Goal: Find specific page/section: Find specific page/section

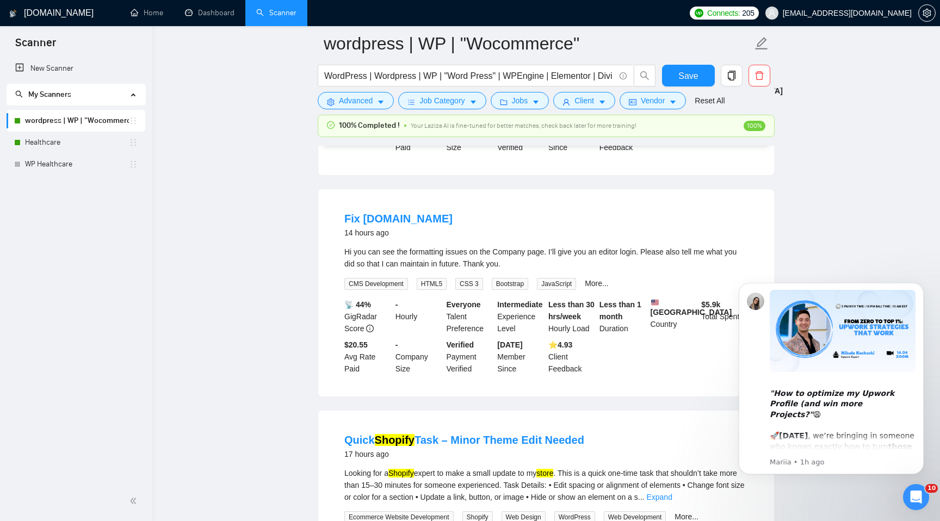
click at [914, 489] on icon "Open Intercom Messenger" at bounding box center [916, 497] width 18 height 18
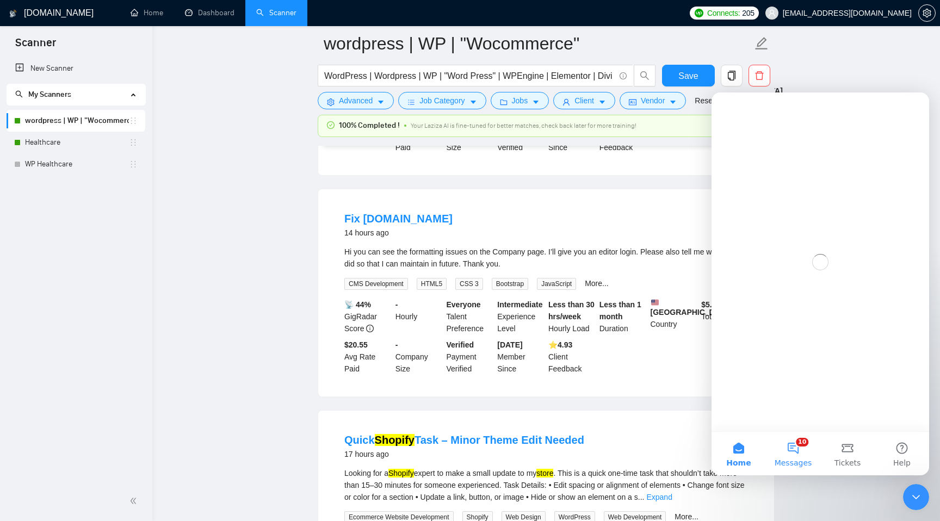
click at [794, 446] on button "10 Messages" at bounding box center [793, 454] width 54 height 44
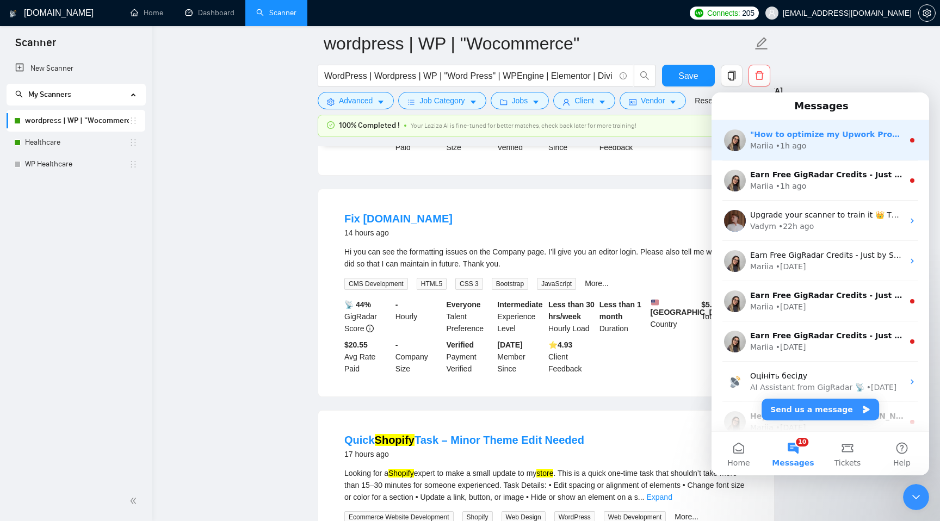
click at [891, 147] on div "Mariia • 1h ago" at bounding box center [826, 145] width 153 height 11
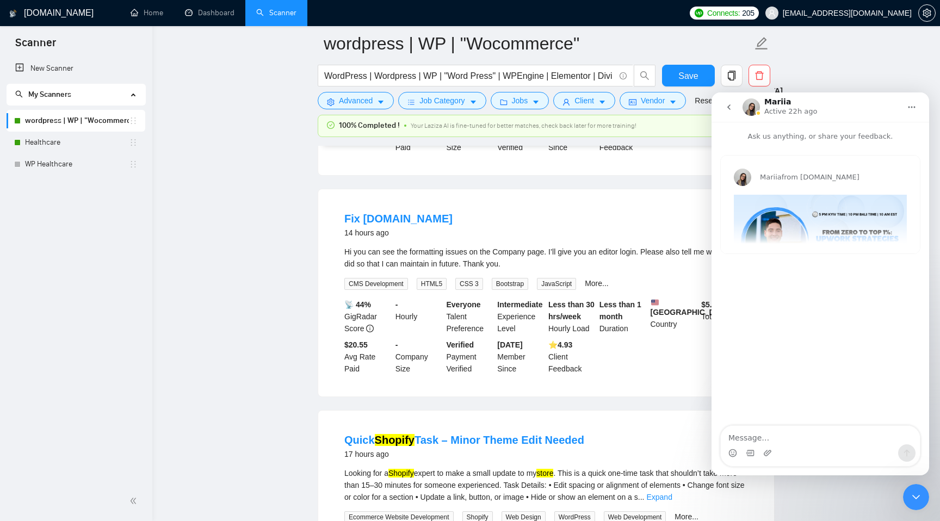
click at [916, 491] on icon "Close Intercom Messenger" at bounding box center [915, 497] width 13 height 13
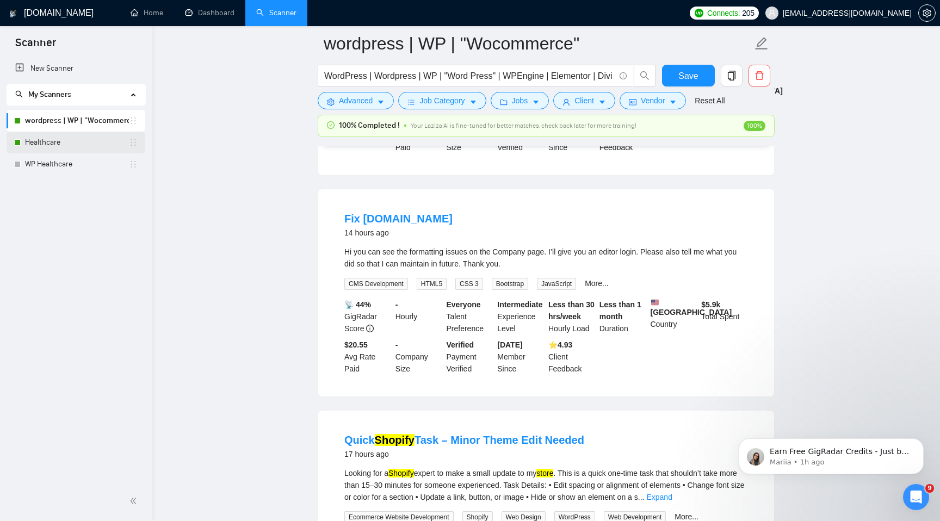
click at [39, 145] on link "Healthcare" at bounding box center [77, 143] width 104 height 22
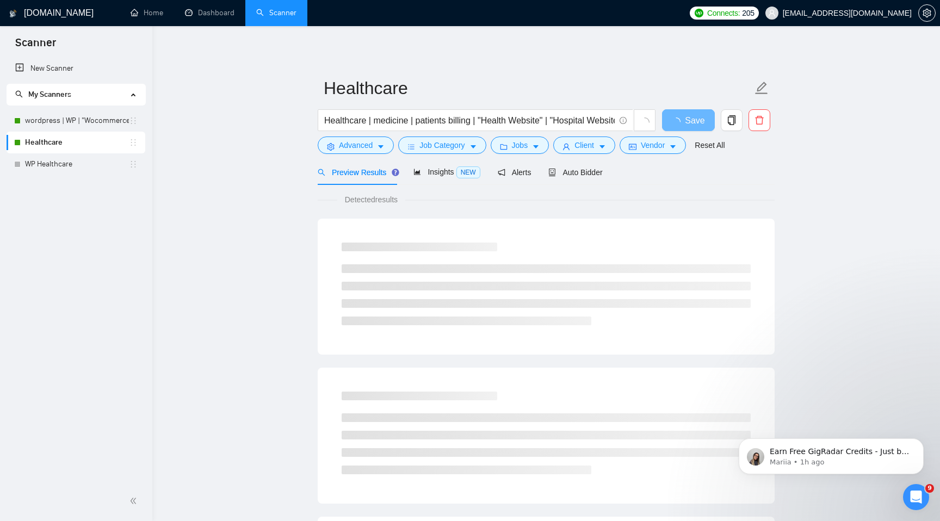
click at [907, 86] on main "Healthcare Healthcare | medicine | patients billing | "Health Website" | "Hospi…" at bounding box center [546, 497] width 753 height 907
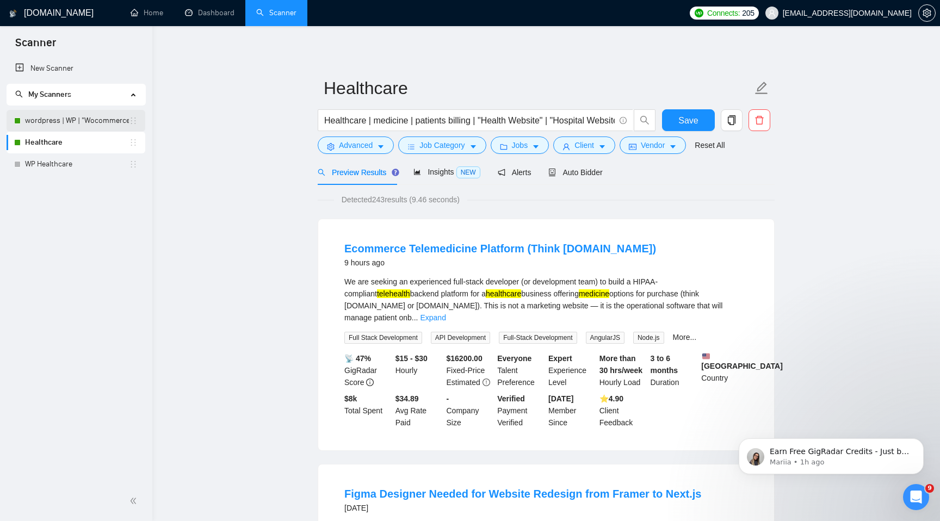
click at [110, 125] on link "wordpress | WP | "Wocommerce"" at bounding box center [77, 121] width 104 height 22
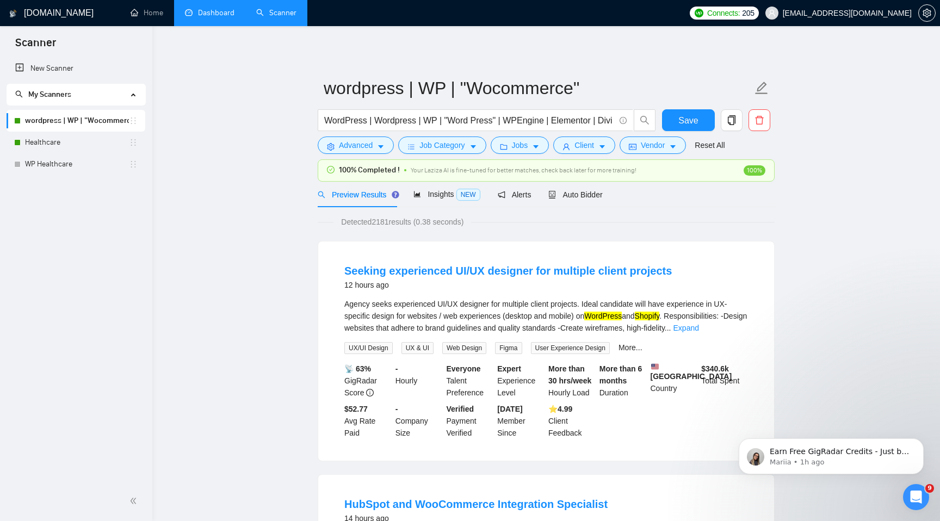
click at [217, 15] on link "Dashboard" at bounding box center [209, 12] width 49 height 9
